Goal: Information Seeking & Learning: Learn about a topic

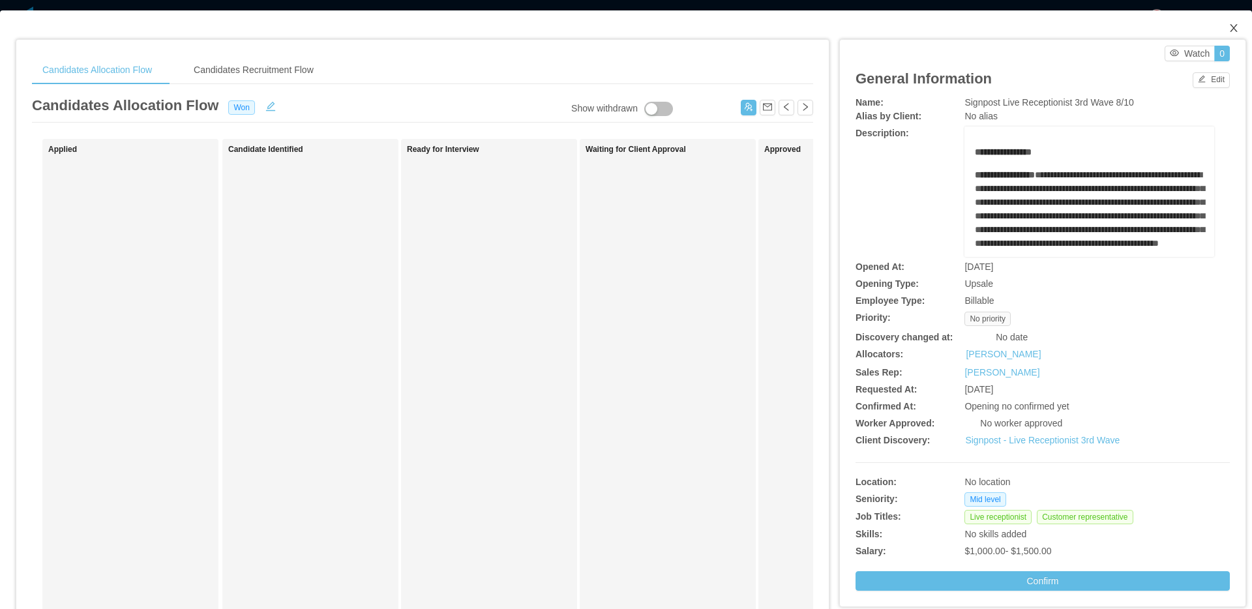
click at [1240, 20] on span "Close" at bounding box center [1233, 28] width 37 height 37
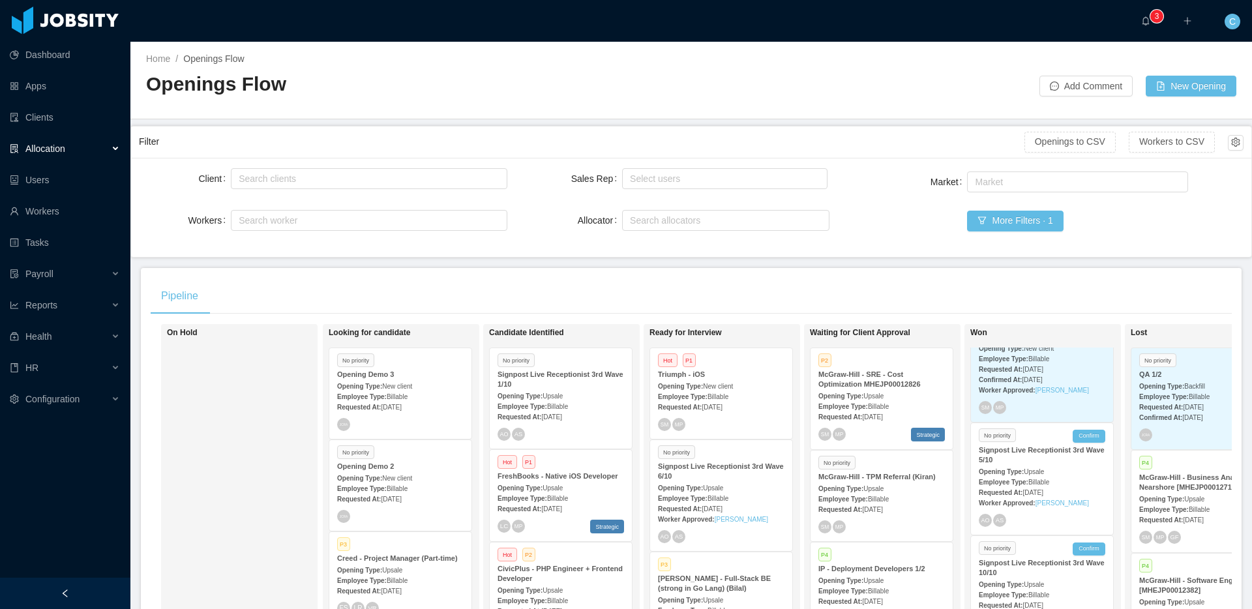
scroll to position [497, 0]
click at [1024, 467] on strong "Opening Type:" at bounding box center [1001, 463] width 45 height 7
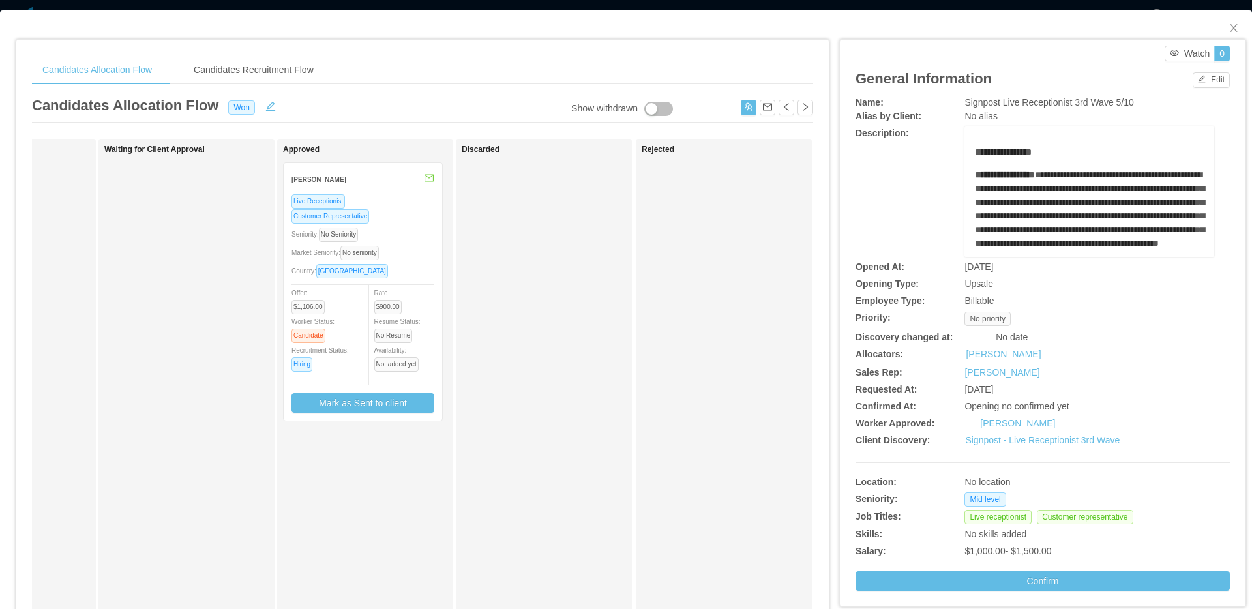
scroll to position [0, 501]
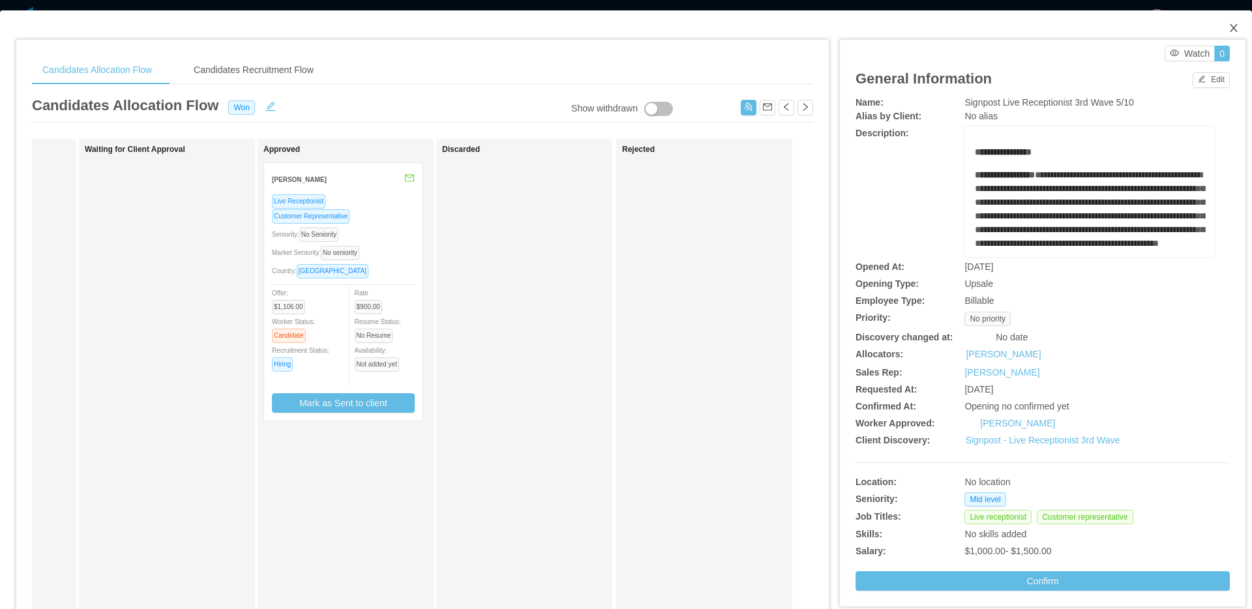
click at [1233, 33] on icon "icon: close" at bounding box center [1233, 28] width 10 height 10
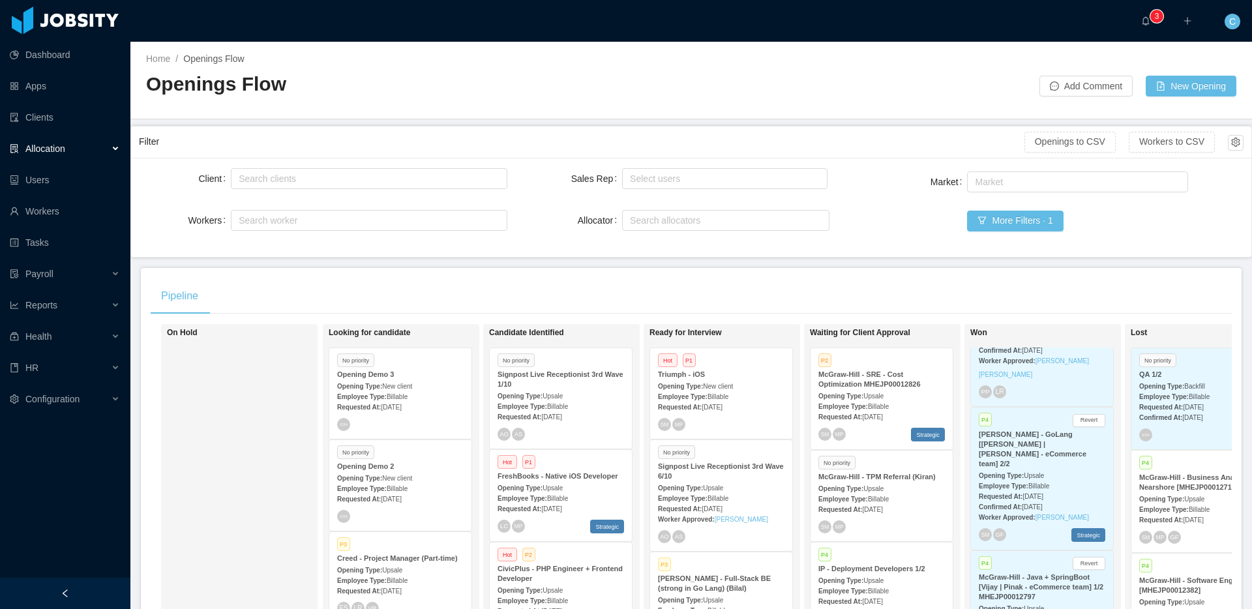
scroll to position [1249, 0]
click at [1038, 500] on div "Confirmed At: Feb 25th, 2025" at bounding box center [1042, 507] width 126 height 14
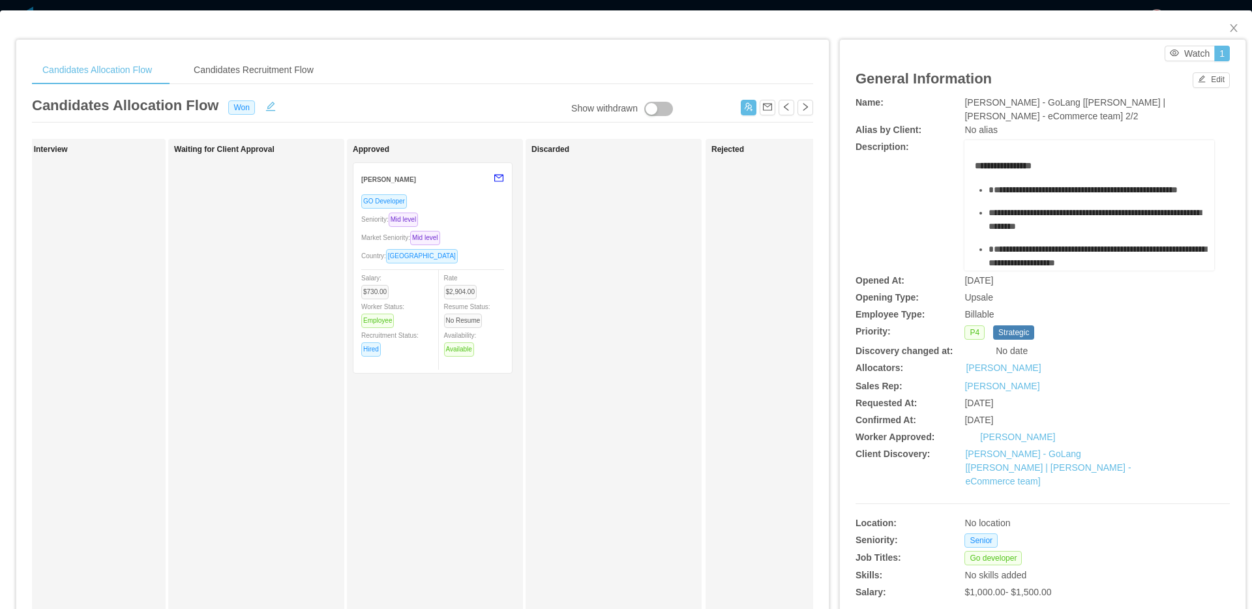
scroll to position [0, 501]
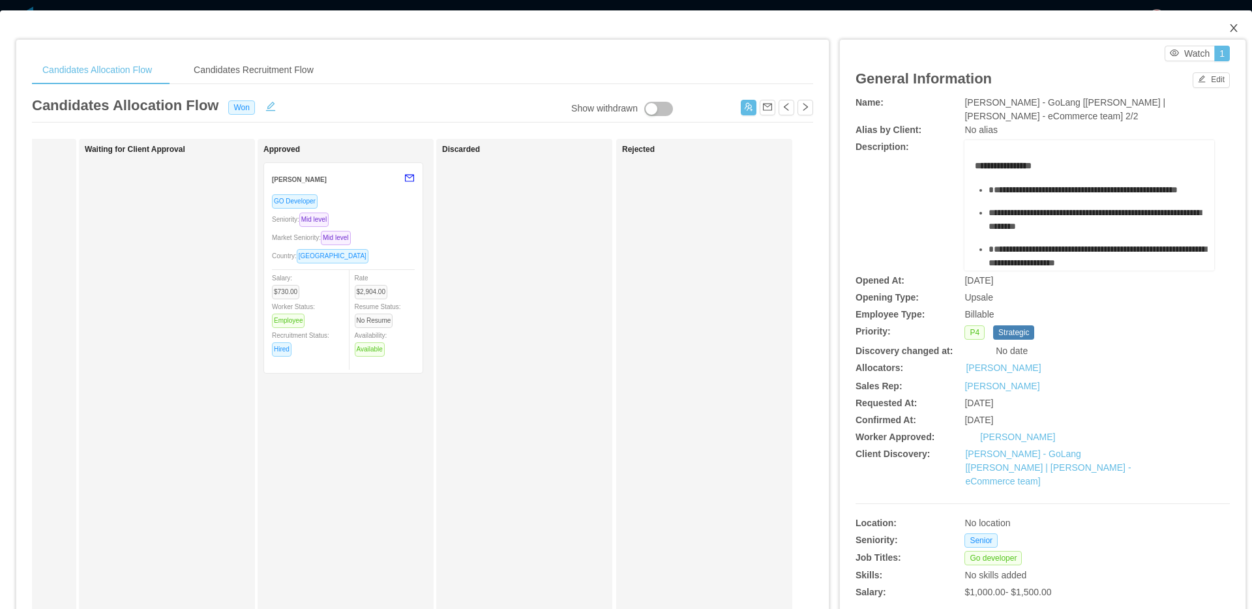
drag, startPoint x: 1233, startPoint y: 23, endPoint x: 1213, endPoint y: 51, distance: 34.0
click at [1233, 23] on icon "icon: close" at bounding box center [1233, 28] width 10 height 10
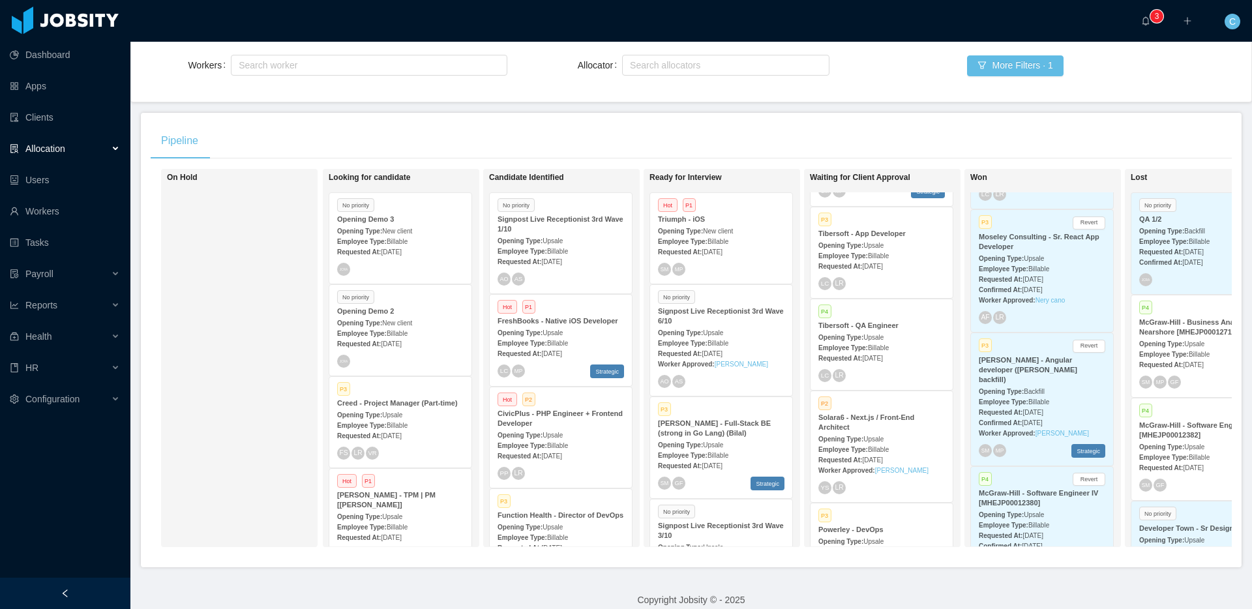
scroll to position [158, 0]
click at [729, 326] on div "Opening Type: Upsale" at bounding box center [721, 330] width 126 height 14
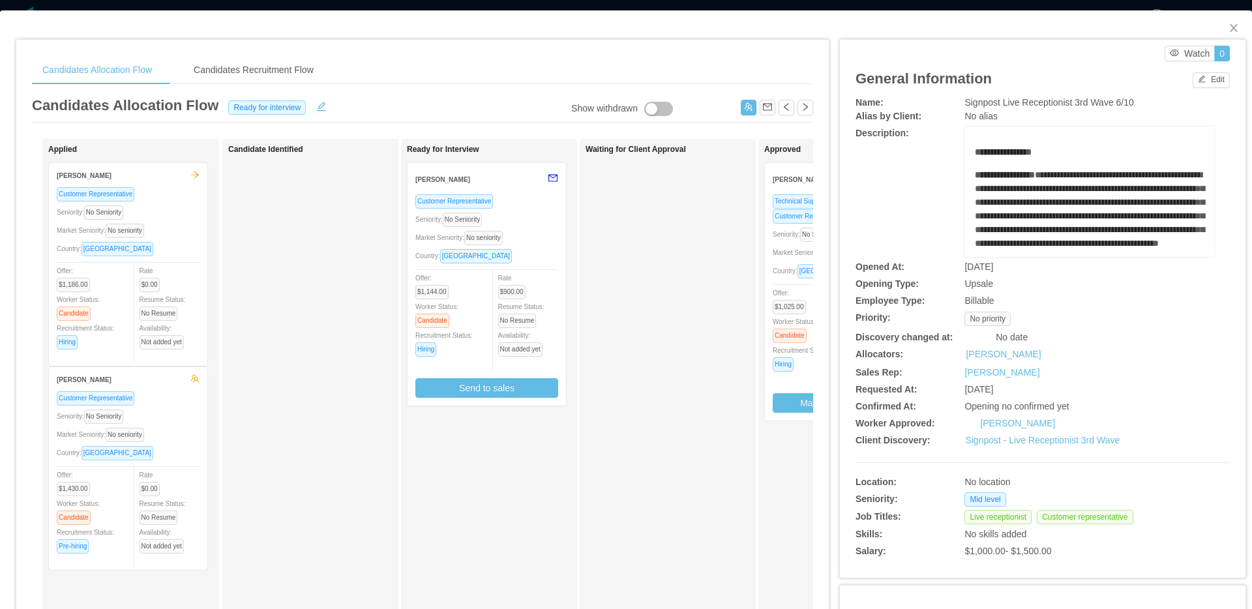
click at [520, 215] on div "Seniority: No Seniority" at bounding box center [486, 219] width 143 height 15
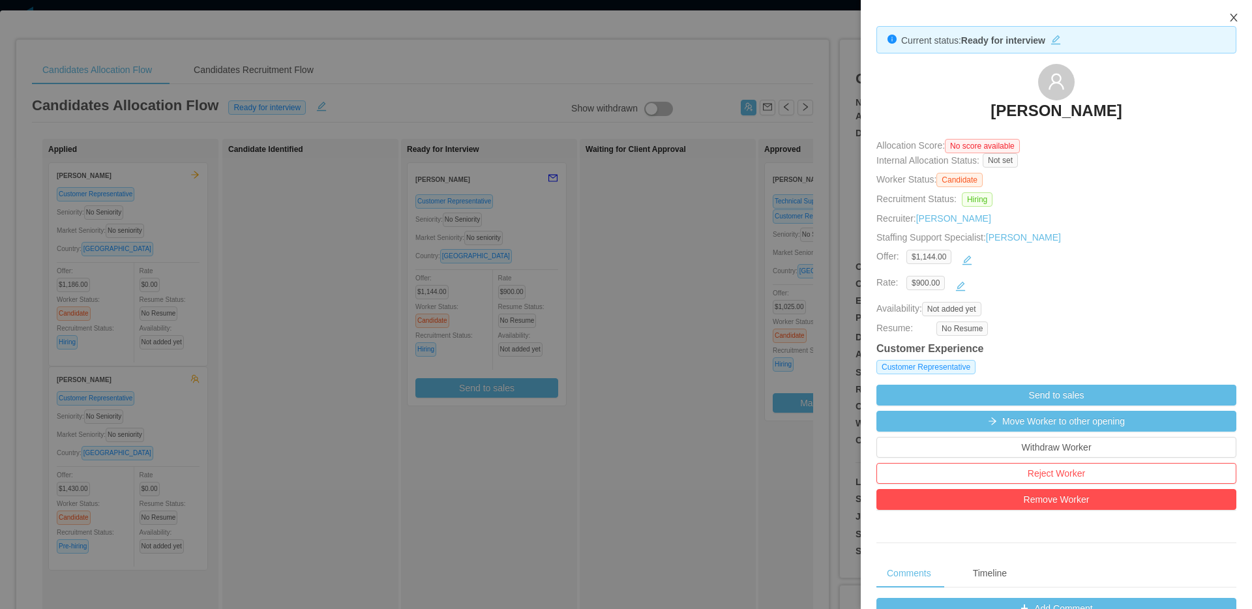
click at [1235, 20] on icon "icon: close" at bounding box center [1233, 17] width 10 height 10
